Goal: Check status: Check status

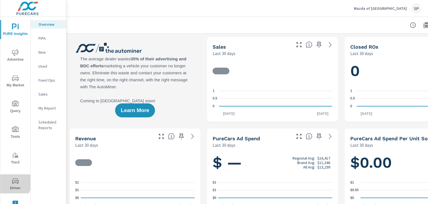
click at [12, 182] on icon "nav menu" at bounding box center [15, 180] width 7 height 7
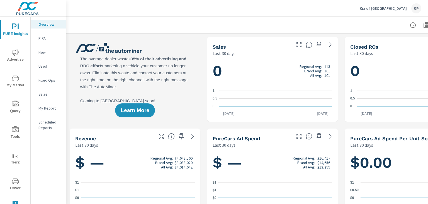
click at [14, 182] on icon "nav menu" at bounding box center [15, 180] width 7 height 7
